Goal: Task Accomplishment & Management: Use online tool/utility

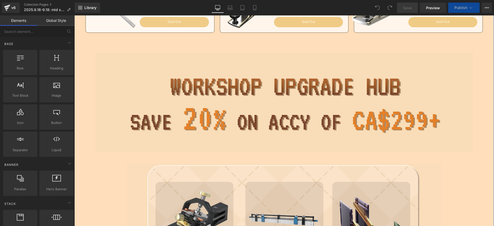
scroll to position [399, 0]
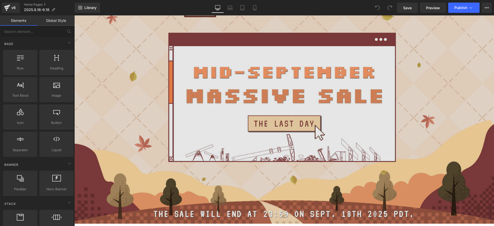
scroll to position [289, 0]
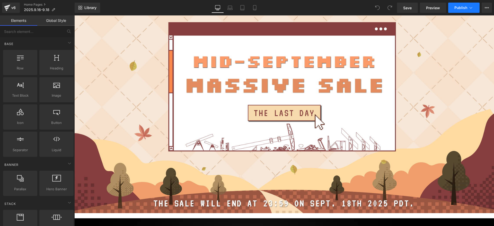
click at [470, 6] on icon at bounding box center [470, 7] width 5 height 5
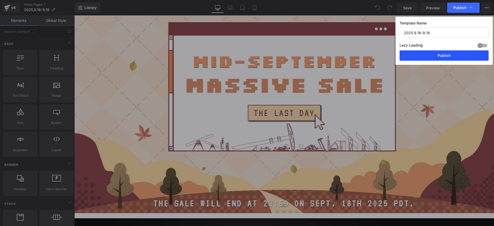
drag, startPoint x: 454, startPoint y: 60, endPoint x: 381, endPoint y: 40, distance: 75.8
click at [454, 60] on button "Publish" at bounding box center [444, 55] width 89 height 10
